Goal: Transaction & Acquisition: Purchase product/service

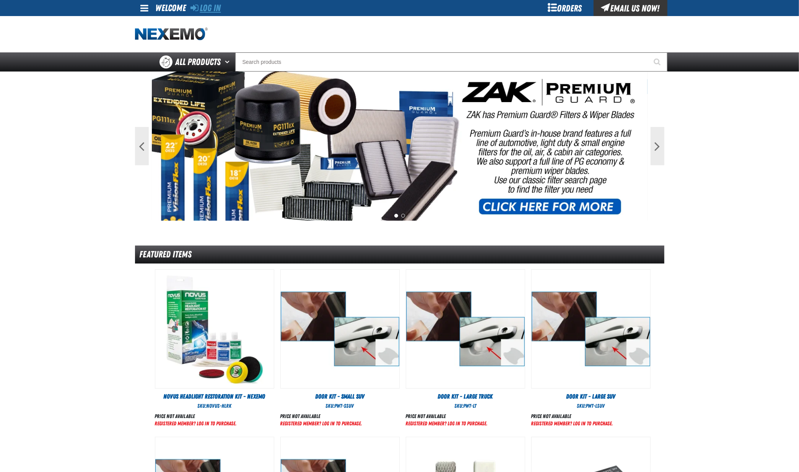
click at [211, 7] on link "Log In" at bounding box center [206, 8] width 30 height 11
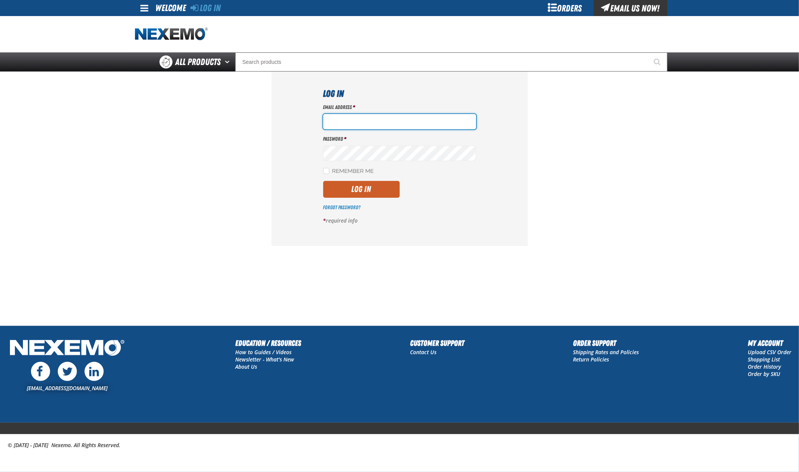
type input "hfernandez@tap-pr.com"
click at [365, 195] on button "Log In" at bounding box center [361, 189] width 77 height 17
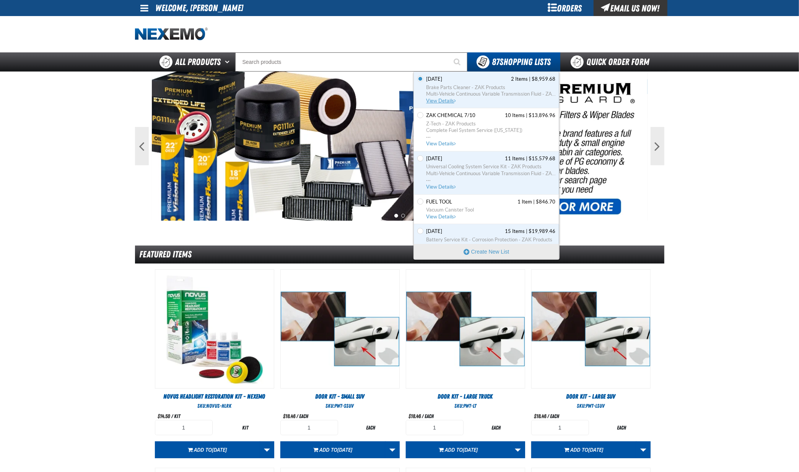
click at [440, 101] on span "View Details" at bounding box center [442, 101] width 31 height 6
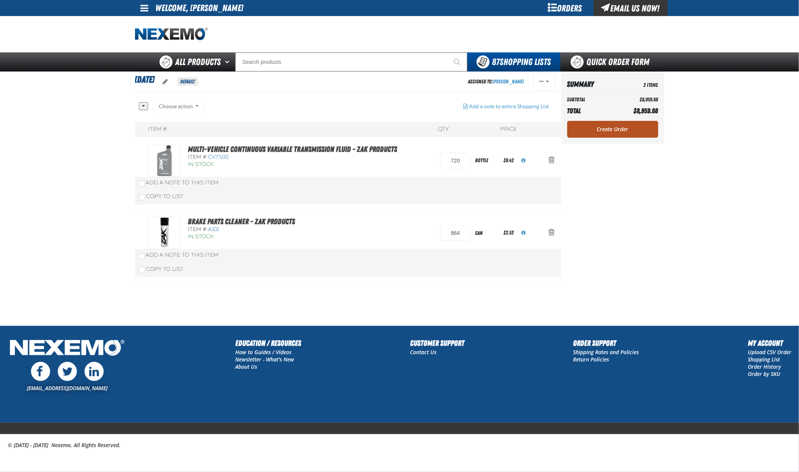
click at [613, 129] on link "Create Order" at bounding box center [613, 129] width 91 height 17
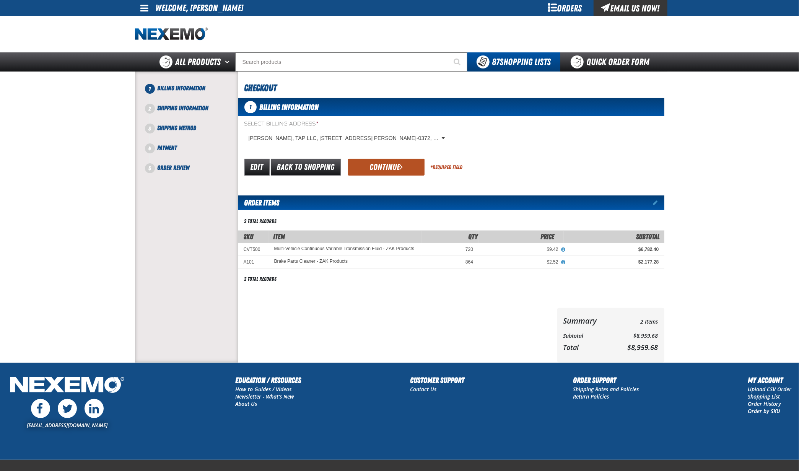
click at [382, 164] on button "Continue" at bounding box center [386, 167] width 77 height 17
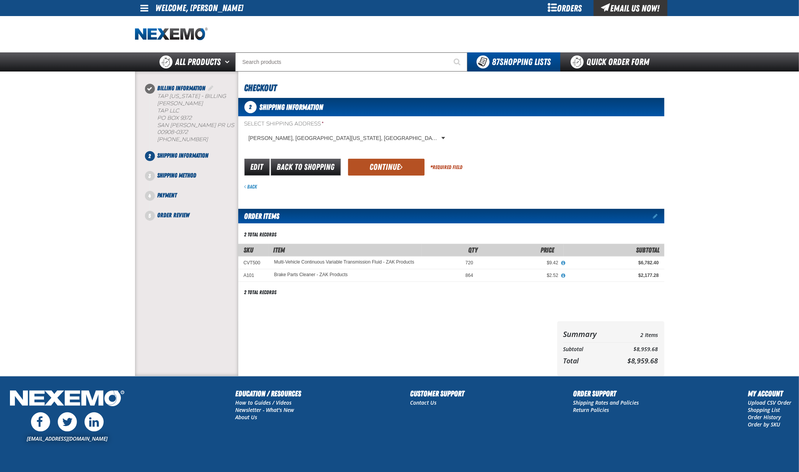
click at [391, 160] on button "Continue" at bounding box center [386, 167] width 77 height 17
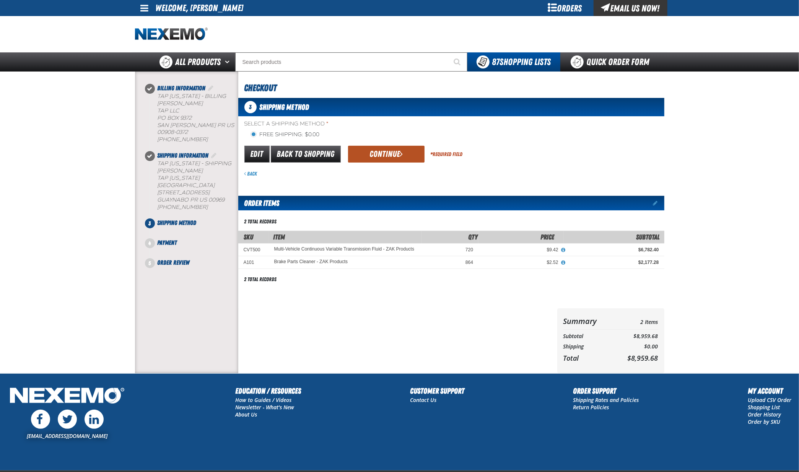
click at [382, 150] on button "Continue" at bounding box center [386, 154] width 77 height 17
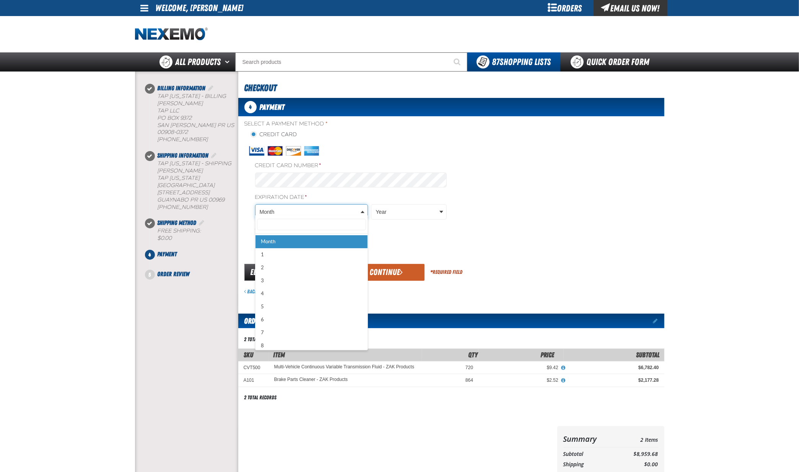
click at [276, 208] on body "Skip to Main Content Staging Site 5.1 Upgrade Site My Account My Account Suppor…" at bounding box center [399, 319] width 799 height 638
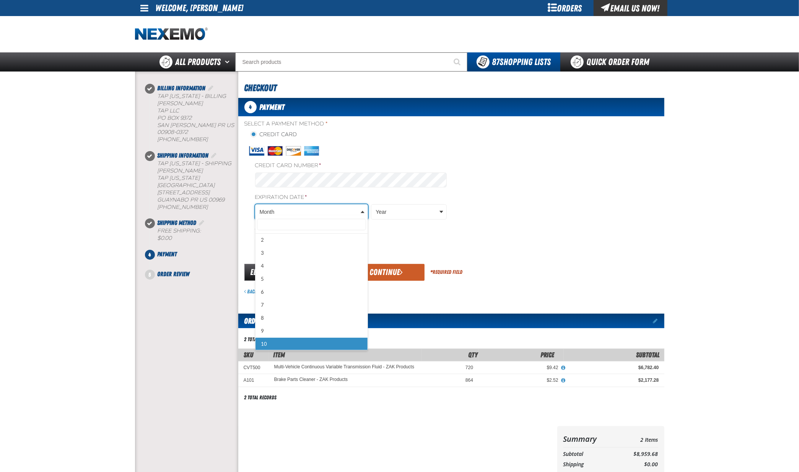
scroll to position [41, 0]
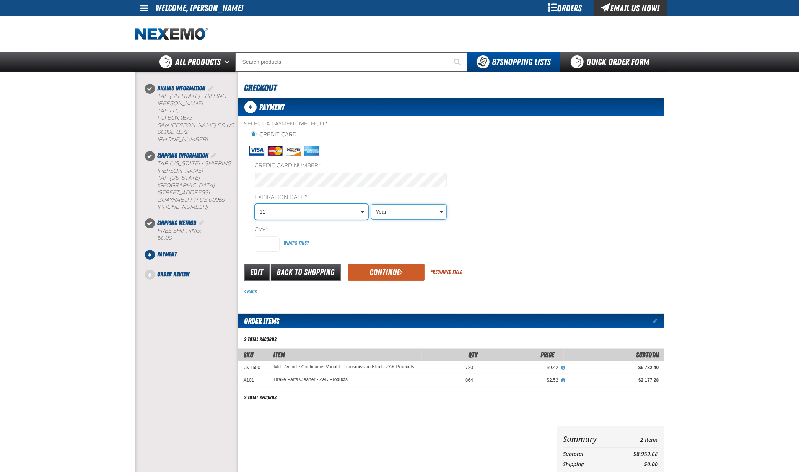
click at [421, 206] on body "Skip to Main Content Staging Site 5.1 Upgrade Site My Account My Account Suppor…" at bounding box center [399, 319] width 799 height 638
click at [261, 241] on input "CVV *" at bounding box center [267, 244] width 24 height 15
type input "716"
click at [371, 267] on button "Continue" at bounding box center [386, 272] width 77 height 17
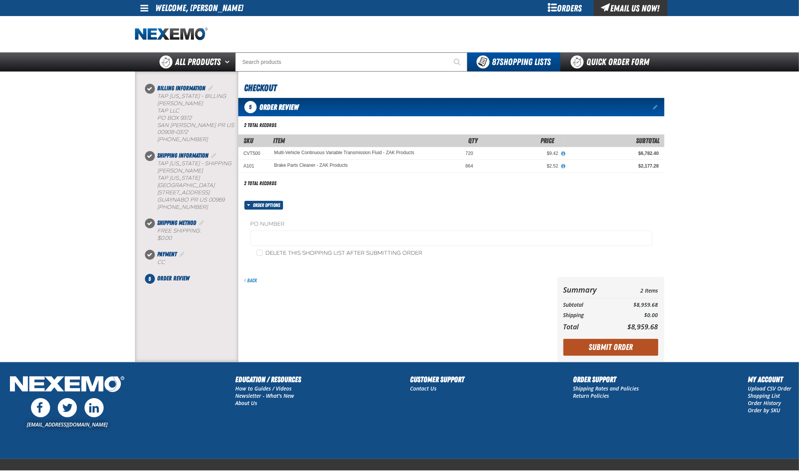
click at [603, 345] on button "Submit Order" at bounding box center [611, 347] width 95 height 17
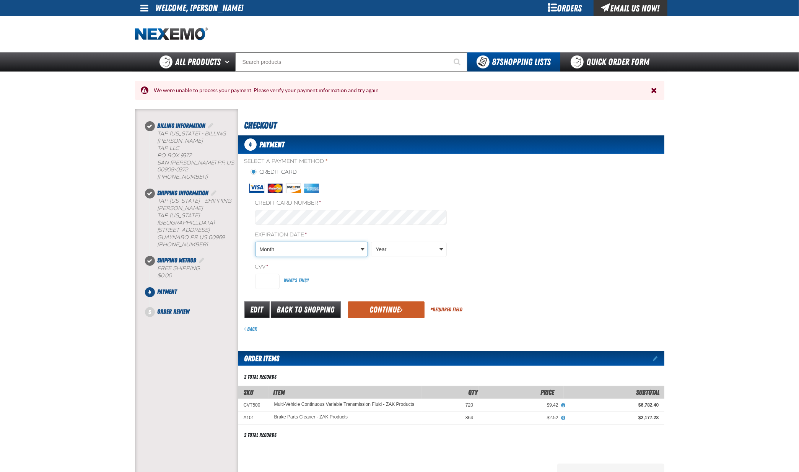
click at [287, 250] on body "Skip to Main Content Staging Site 5.1 Upgrade Site My Account My Account Suppor…" at bounding box center [399, 337] width 799 height 675
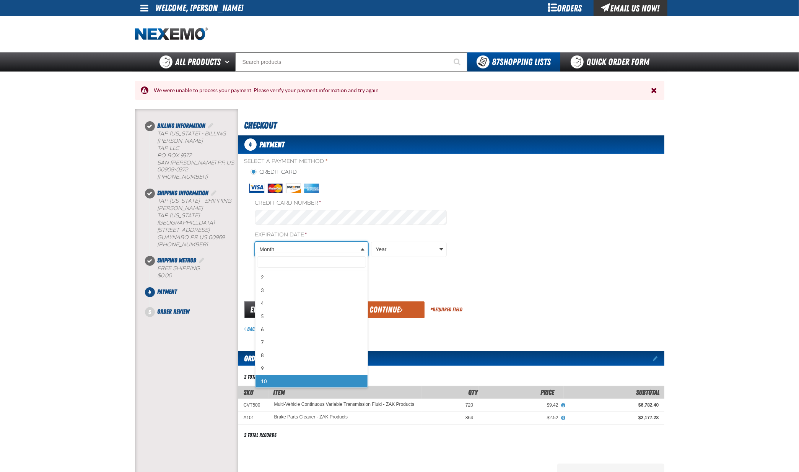
scroll to position [41, 0]
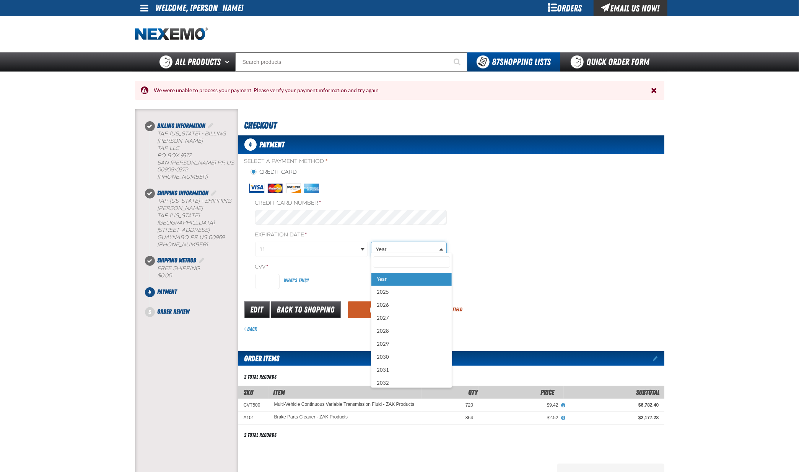
click at [404, 247] on body "Skip to Main Content Staging Site 5.1 Upgrade Site My Account My Account Suppor…" at bounding box center [399, 337] width 799 height 675
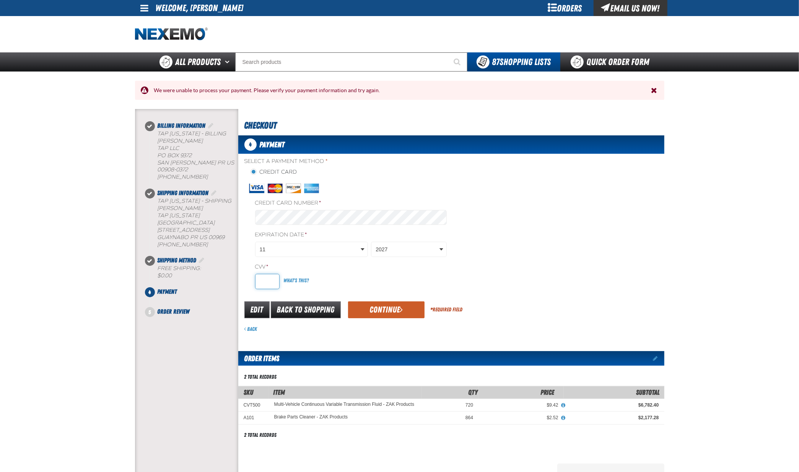
click at [271, 277] on input "CVV *" at bounding box center [267, 281] width 24 height 15
type input "716"
click at [383, 305] on button "Continue" at bounding box center [386, 310] width 77 height 17
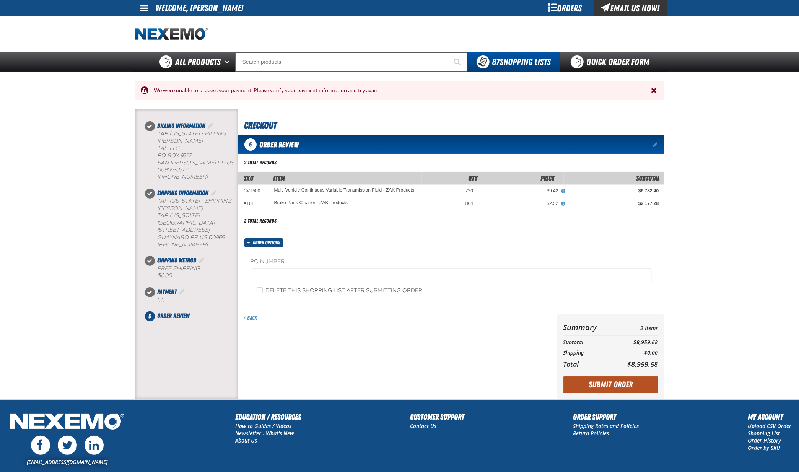
click at [619, 381] on button "Submit Order" at bounding box center [611, 385] width 95 height 17
